Goal: Information Seeking & Learning: Understand process/instructions

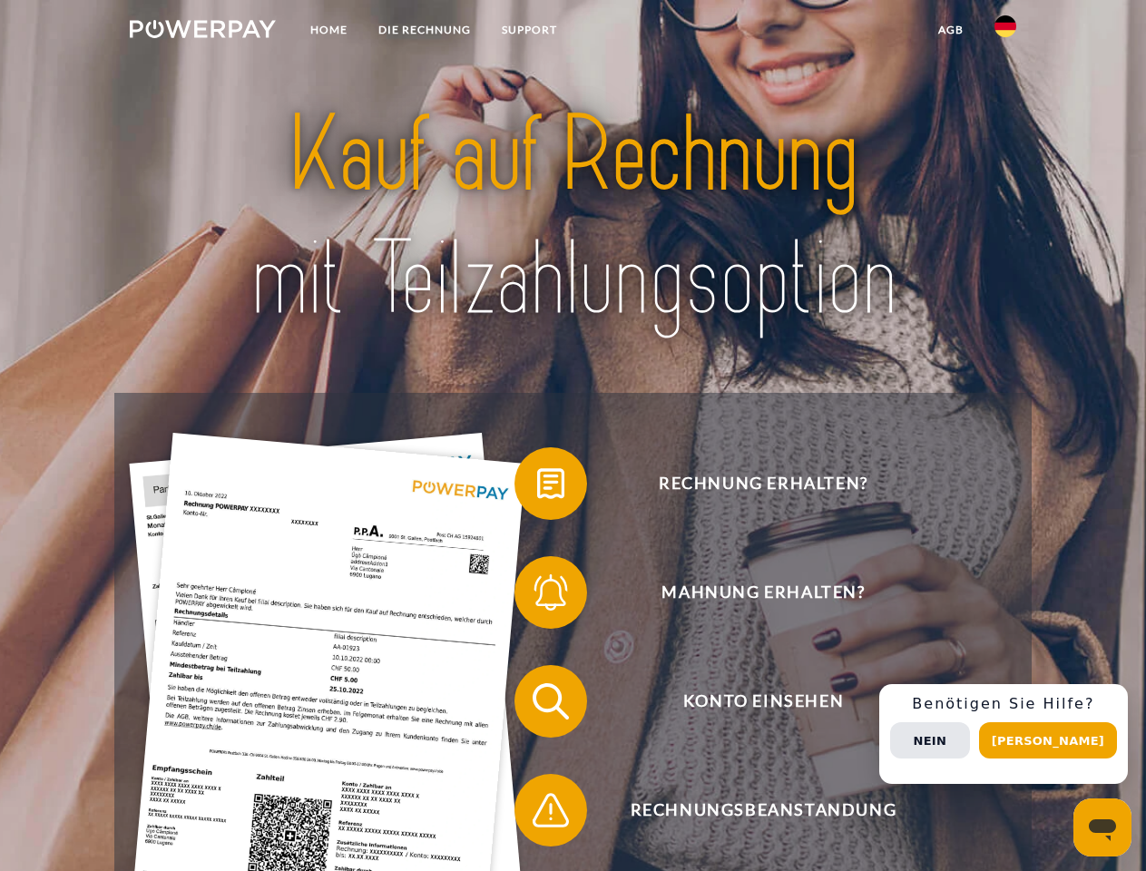
click at [202, 32] on img at bounding box center [203, 29] width 146 height 18
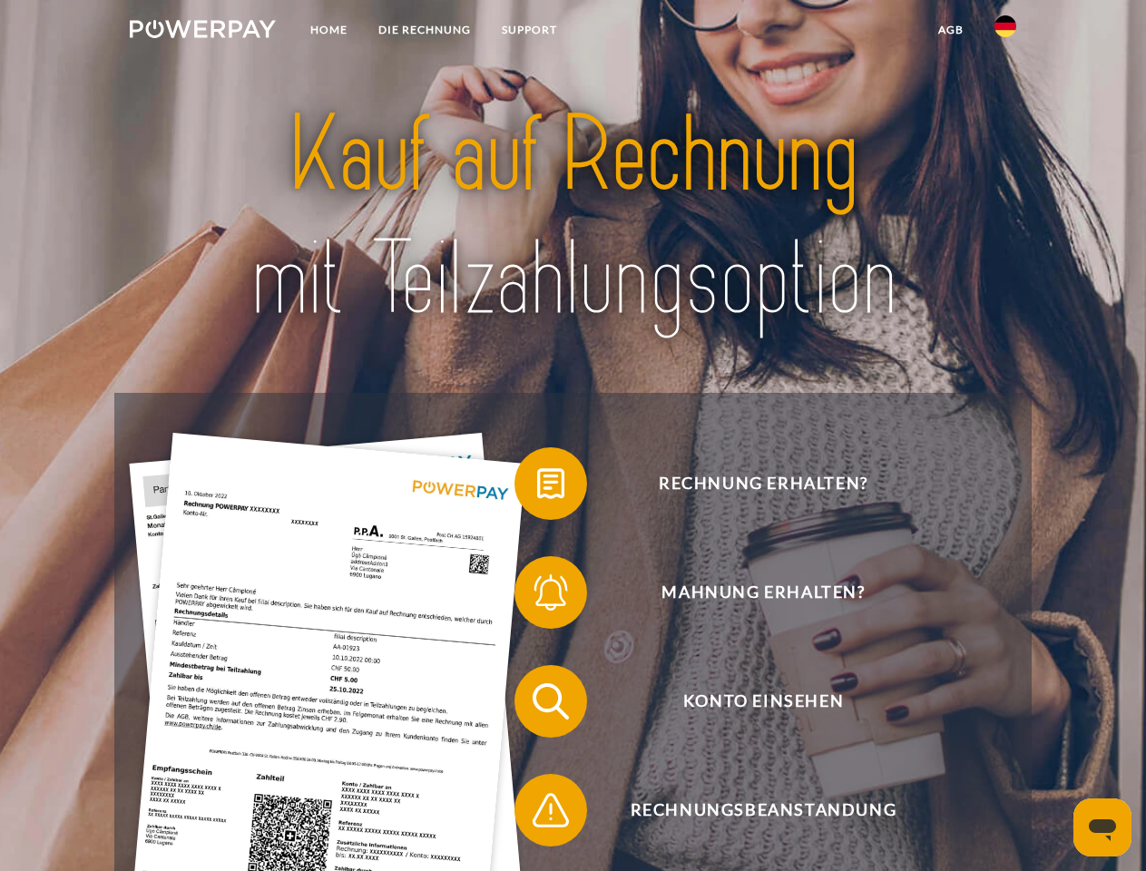
click at [1005, 32] on img at bounding box center [1005, 26] width 22 height 22
click at [950, 30] on link "agb" at bounding box center [950, 30] width 56 height 33
click at [537, 487] on span at bounding box center [523, 483] width 91 height 91
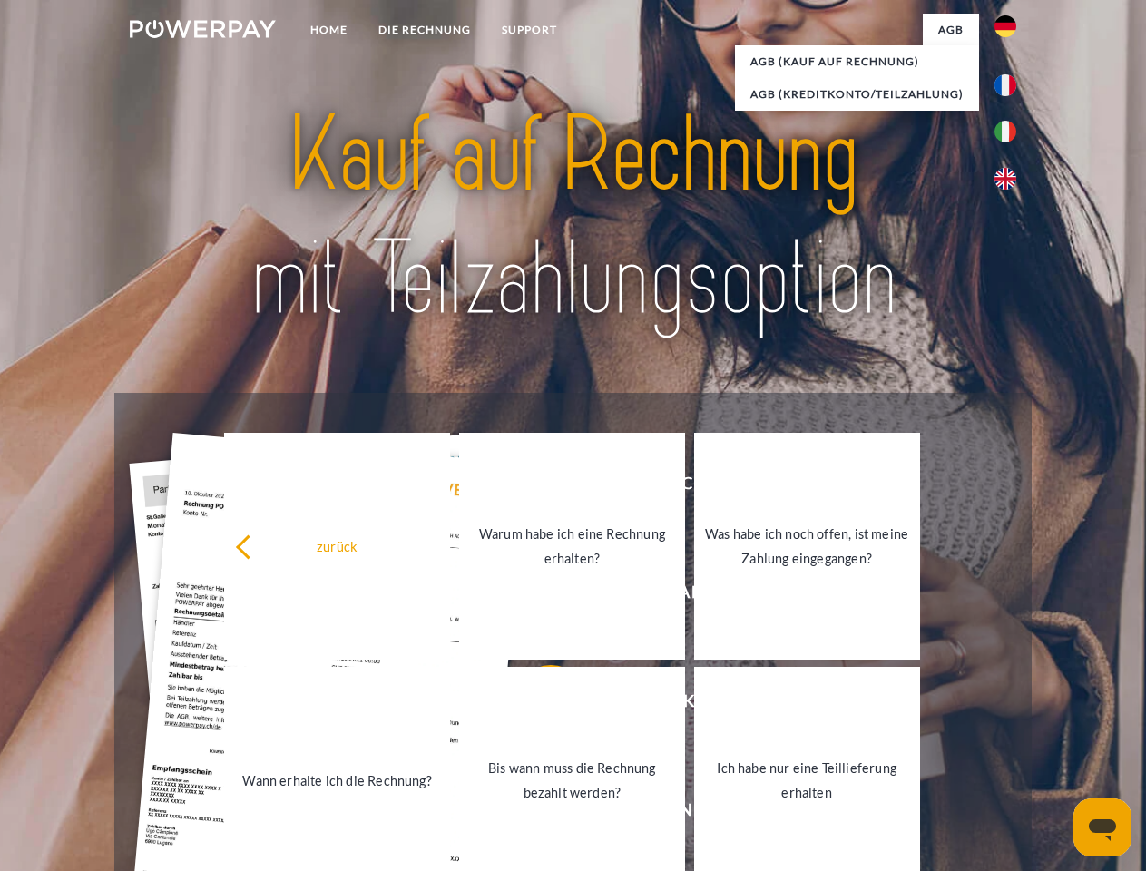
click at [537, 705] on link "Bis wann muss die Rechnung bezahlt werden?" at bounding box center [572, 780] width 226 height 227
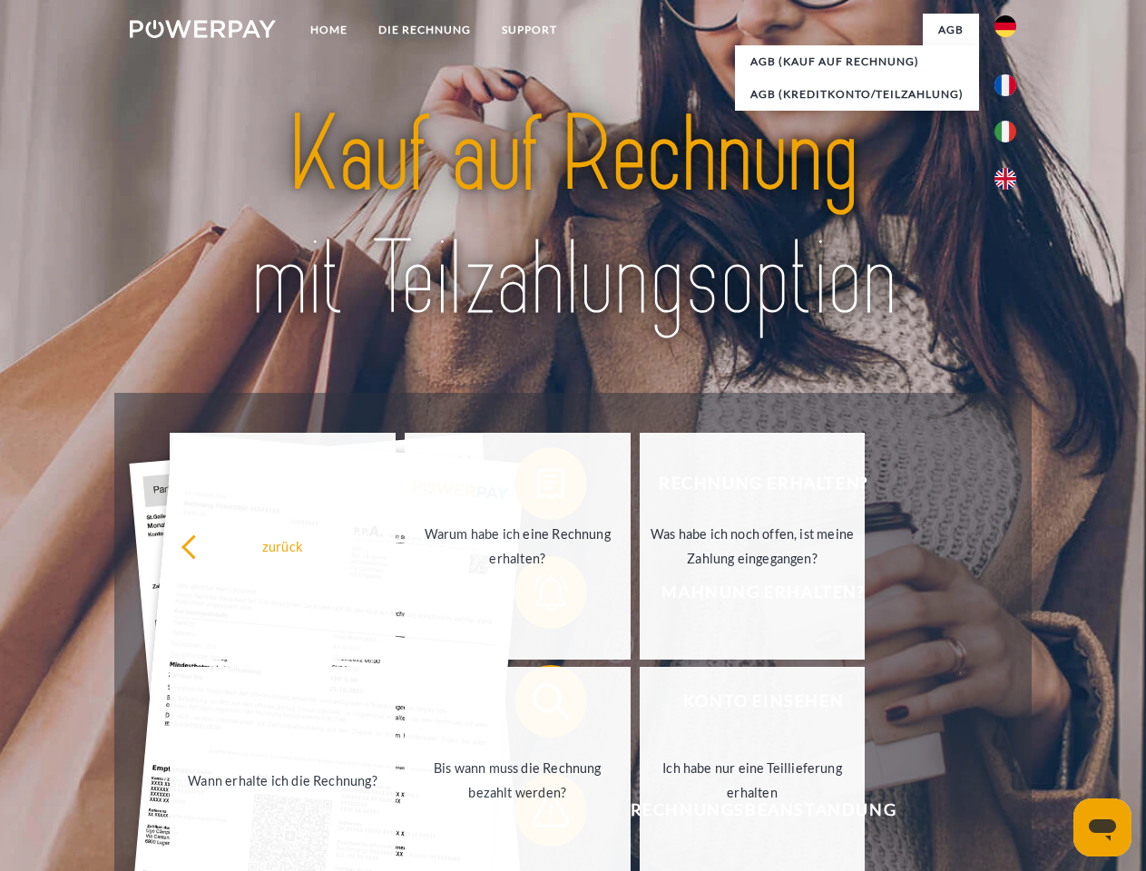
click at [537, 814] on span at bounding box center [523, 810] width 91 height 91
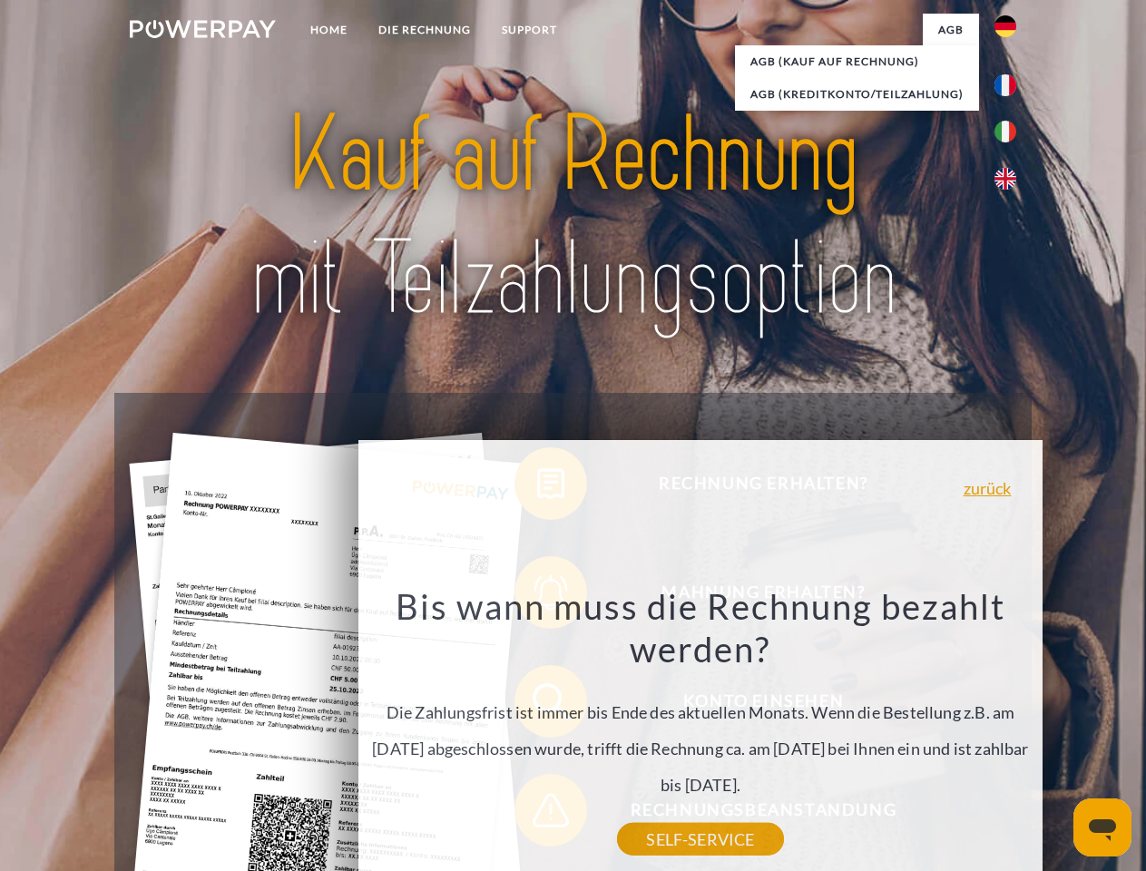
click at [1010, 734] on div "Rechnung erhalten? Mahnung erhalten? Konto einsehen" at bounding box center [572, 756] width 916 height 726
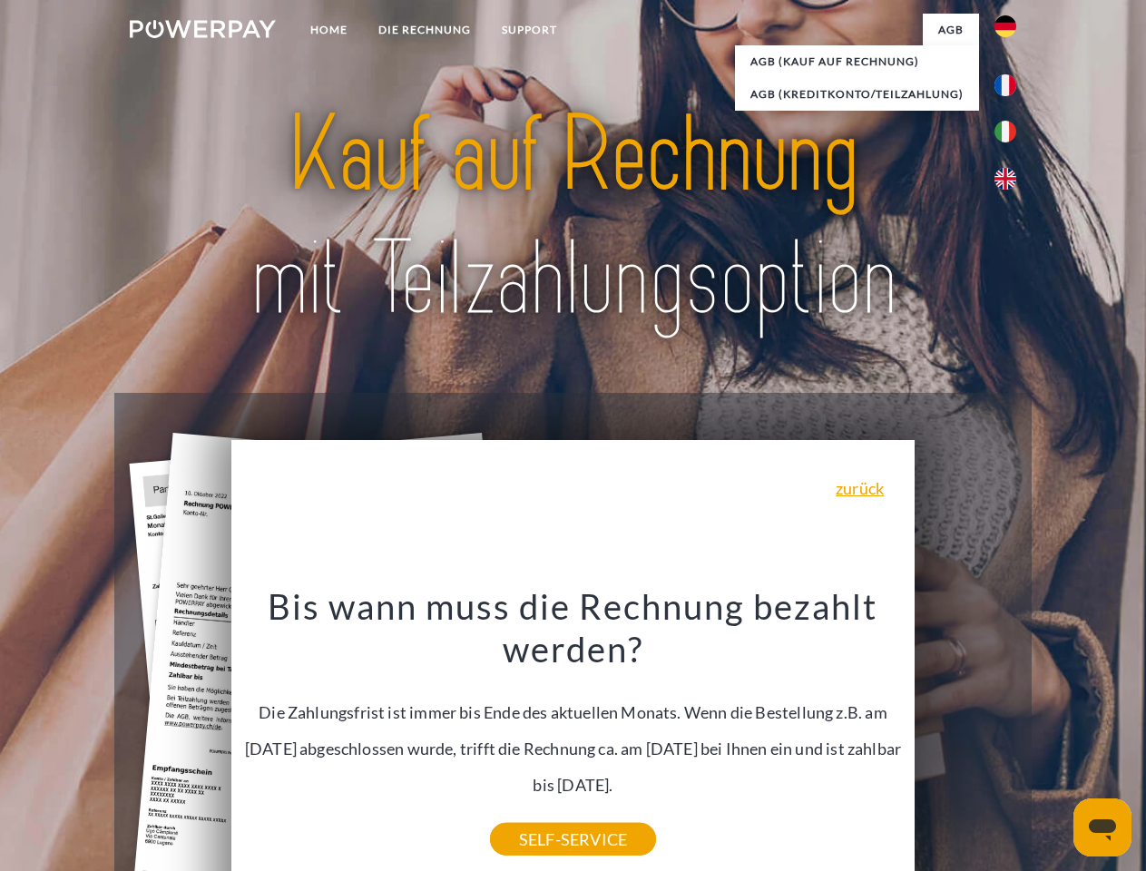
click at [965, 737] on span "Konto einsehen" at bounding box center [763, 701] width 444 height 73
click at [1054, 740] on header "Home DIE RECHNUNG SUPPORT" at bounding box center [573, 626] width 1146 height 1253
